Goal: Navigation & Orientation: Find specific page/section

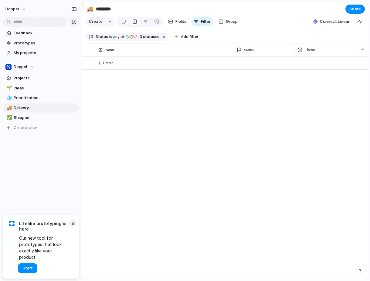
click at [72, 227] on button "×" at bounding box center [72, 222] width 7 height 7
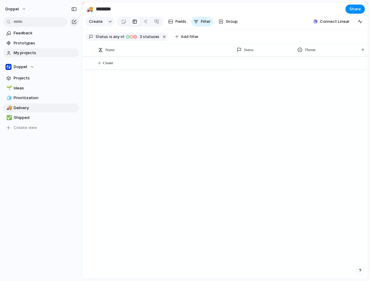
click at [28, 53] on span "My projects" at bounding box center [45, 53] width 63 height 6
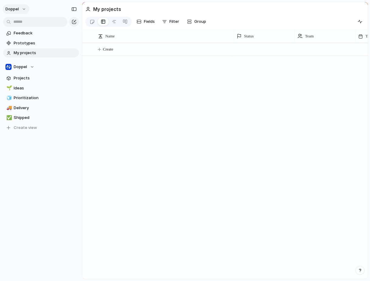
click at [21, 10] on button "Doppel" at bounding box center [16, 9] width 27 height 10
click at [49, 126] on div "Settings Invite members Change theme Sign out" at bounding box center [185, 140] width 370 height 281
click at [19, 77] on span "Projects" at bounding box center [45, 78] width 63 height 6
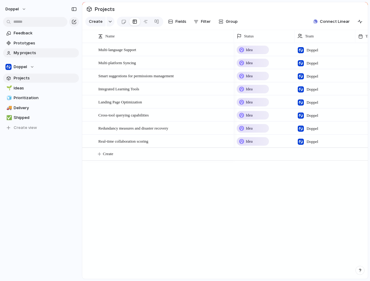
click at [21, 55] on span "My projects" at bounding box center [45, 53] width 63 height 6
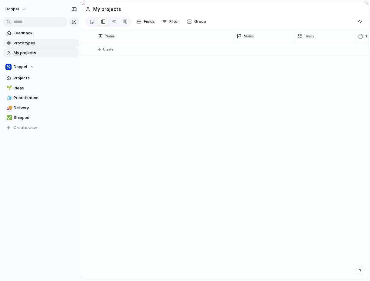
click at [26, 43] on span "Prototypes" at bounding box center [45, 43] width 63 height 6
click at [17, 33] on span "Feedback" at bounding box center [45, 33] width 63 height 6
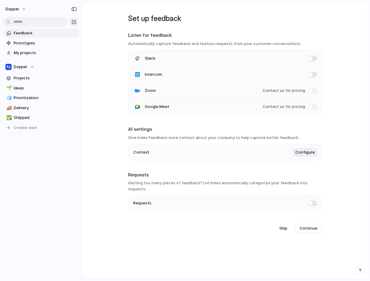
click at [119, 85] on main "Set up feedback Listen for feedback Automatically capture feedback and feature …" at bounding box center [225, 140] width 287 height 277
click at [310, 57] on span at bounding box center [312, 58] width 9 height 5
click at [103, 133] on main "Set up feedback Listen for feedback Automatically capture feedback and feature …" at bounding box center [225, 140] width 287 height 277
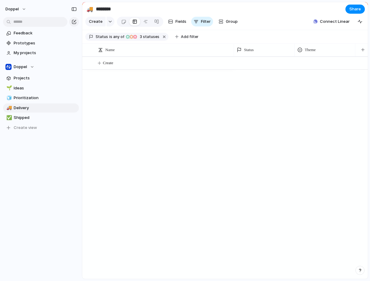
click at [39, 173] on div "Feedback Prototypes My projects Doppel Projects 🌱 Ideas 🧊 Prioritization 🚚 Deli…" at bounding box center [41, 90] width 82 height 181
